Goal: Transaction & Acquisition: Book appointment/travel/reservation

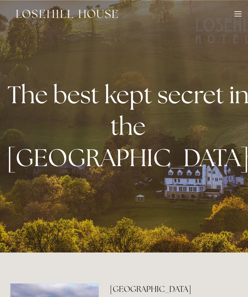
click at [239, 16] on div at bounding box center [237, 16] width 7 height 1
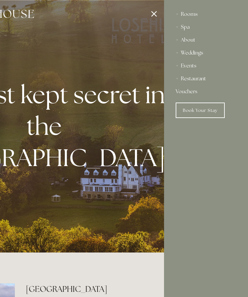
click at [203, 109] on link "Book Your Stay" at bounding box center [200, 110] width 49 height 15
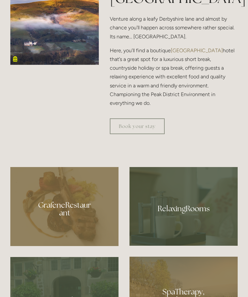
scroll to position [309, 0]
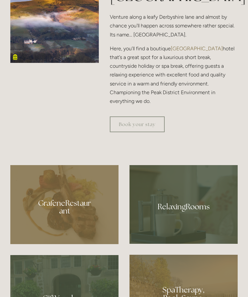
click at [146, 132] on link "Book your stay" at bounding box center [137, 125] width 55 height 16
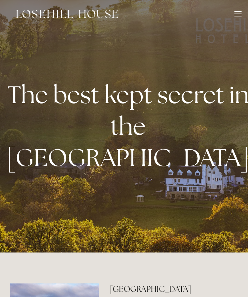
click at [240, 17] on div at bounding box center [237, 14] width 7 height 7
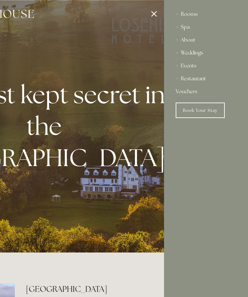
click at [153, 11] on div at bounding box center [40, 148] width 248 height 297
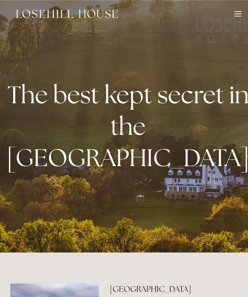
click at [245, 10] on header "Rooms Rooms Your Stay Book a stay Offers Spa" at bounding box center [124, 14] width 248 height 28
click at [237, 10] on div "Rooms Rooms Your Stay Book a stay Offers Spa About" at bounding box center [123, 14] width 235 height 28
click at [238, 15] on div at bounding box center [237, 14] width 7 height 7
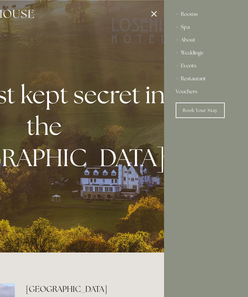
click at [207, 112] on link "Book Your Stay" at bounding box center [200, 110] width 49 height 15
click at [160, 15] on div at bounding box center [40, 148] width 248 height 297
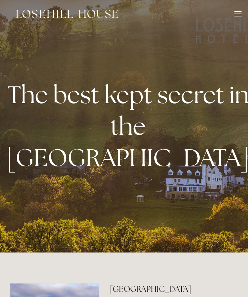
click at [238, 14] on div at bounding box center [237, 14] width 7 height 7
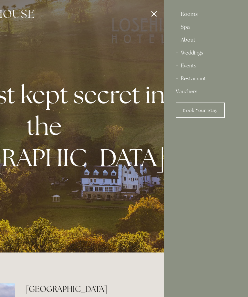
click at [193, 13] on div "Rooms" at bounding box center [206, 14] width 61 height 13
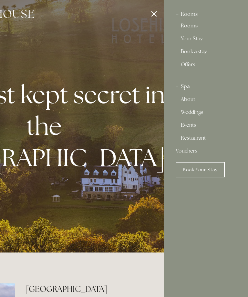
click at [205, 170] on link "Book Your Stay" at bounding box center [200, 169] width 49 height 15
